Goal: Task Accomplishment & Management: Manage account settings

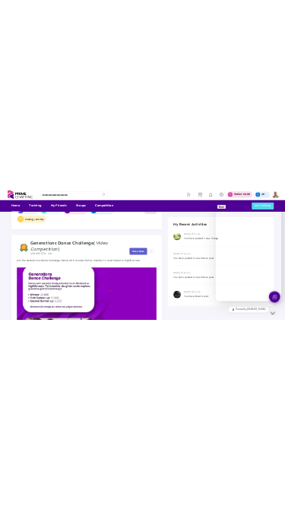
scroll to position [228, 0]
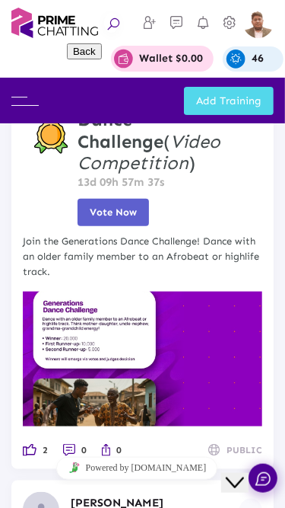
click at [242, 473] on icon "Close Chat This icon closes the chat window." at bounding box center [234, 482] width 18 height 18
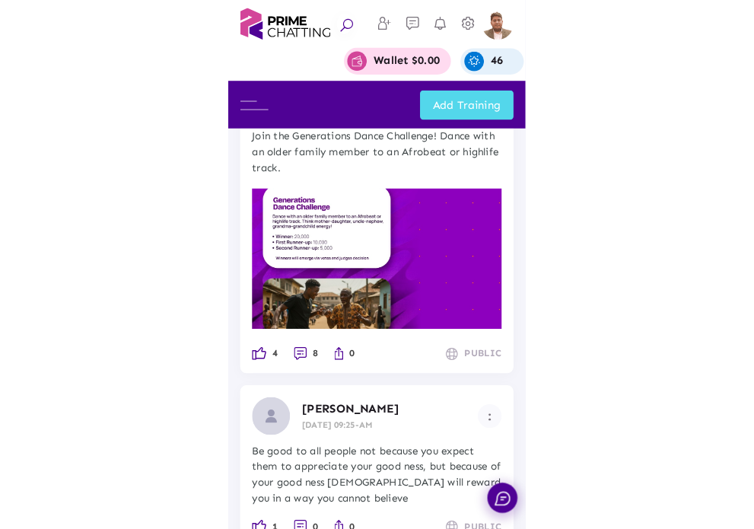
scroll to position [3348, 0]
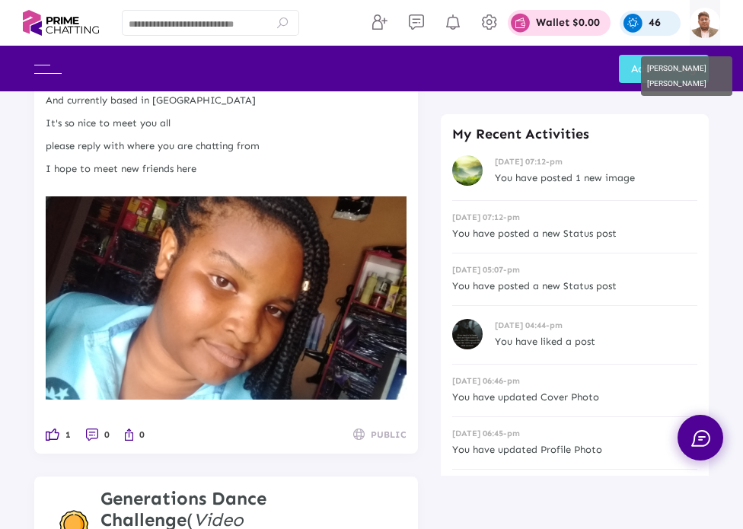
click at [706, 27] on img at bounding box center [704, 23] width 30 height 30
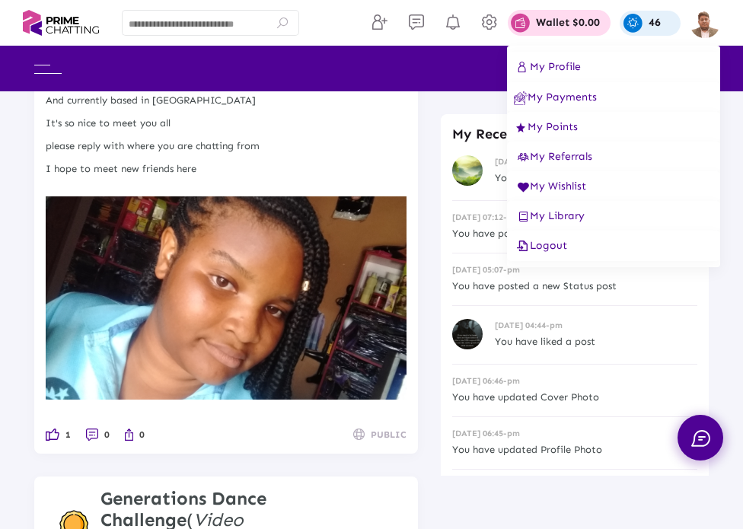
click at [574, 247] on button "Logout" at bounding box center [613, 246] width 213 height 30
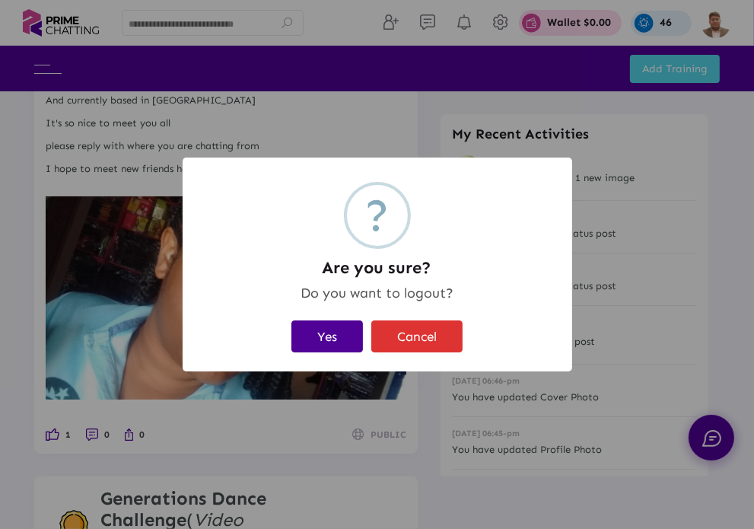
click at [338, 334] on button "Yes" at bounding box center [327, 335] width 72 height 31
